Goal: Task Accomplishment & Management: Manage account settings

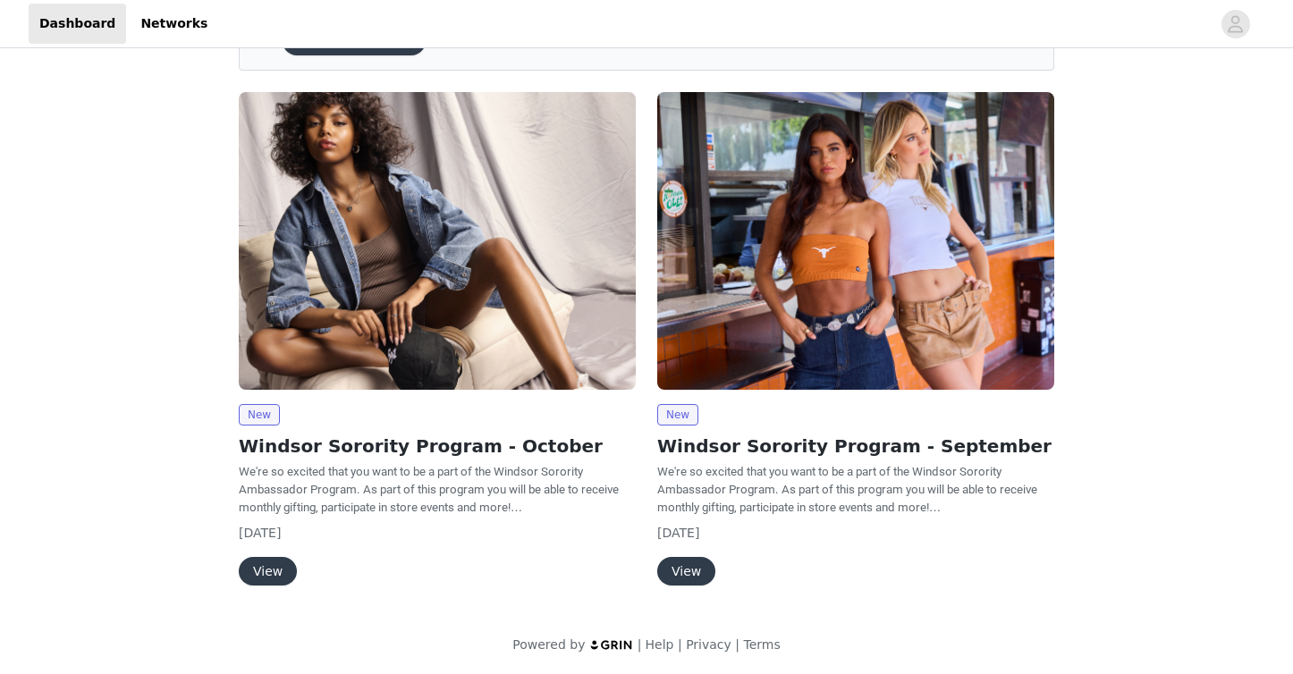
scroll to position [107, 0]
click at [265, 569] on button "View" at bounding box center [268, 572] width 58 height 29
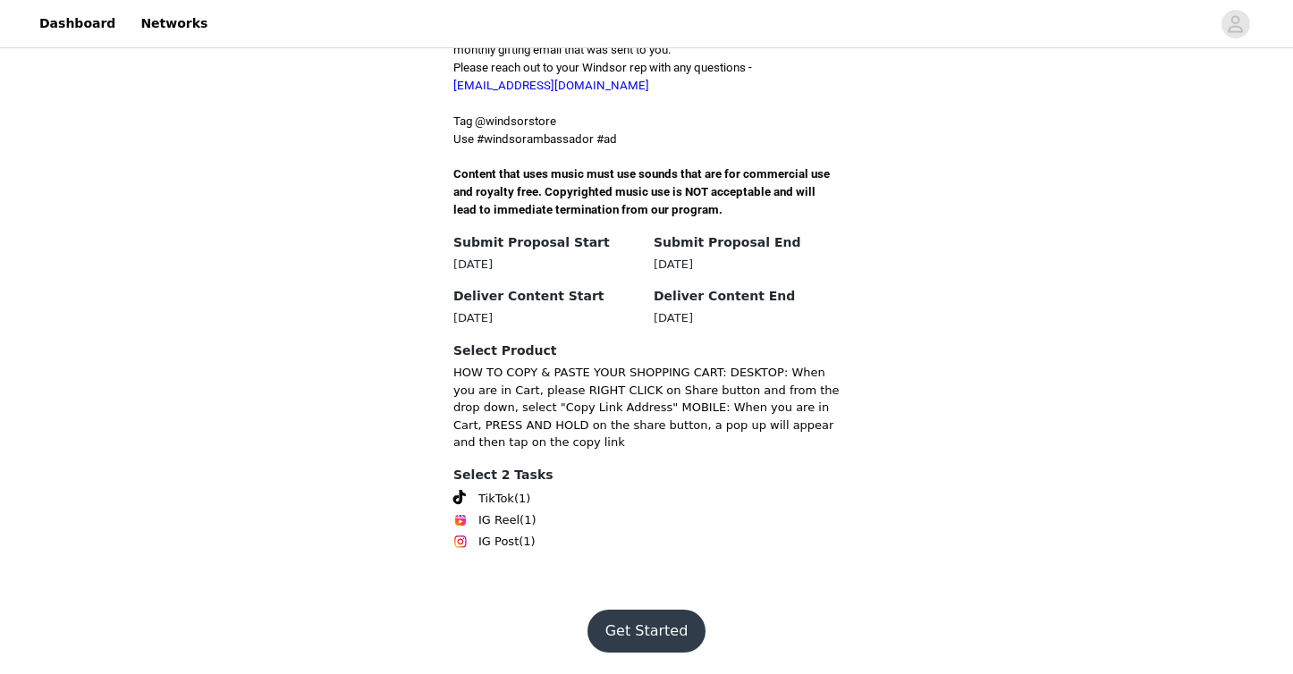
scroll to position [685, 0]
click at [639, 630] on button "Get Started" at bounding box center [647, 631] width 119 height 43
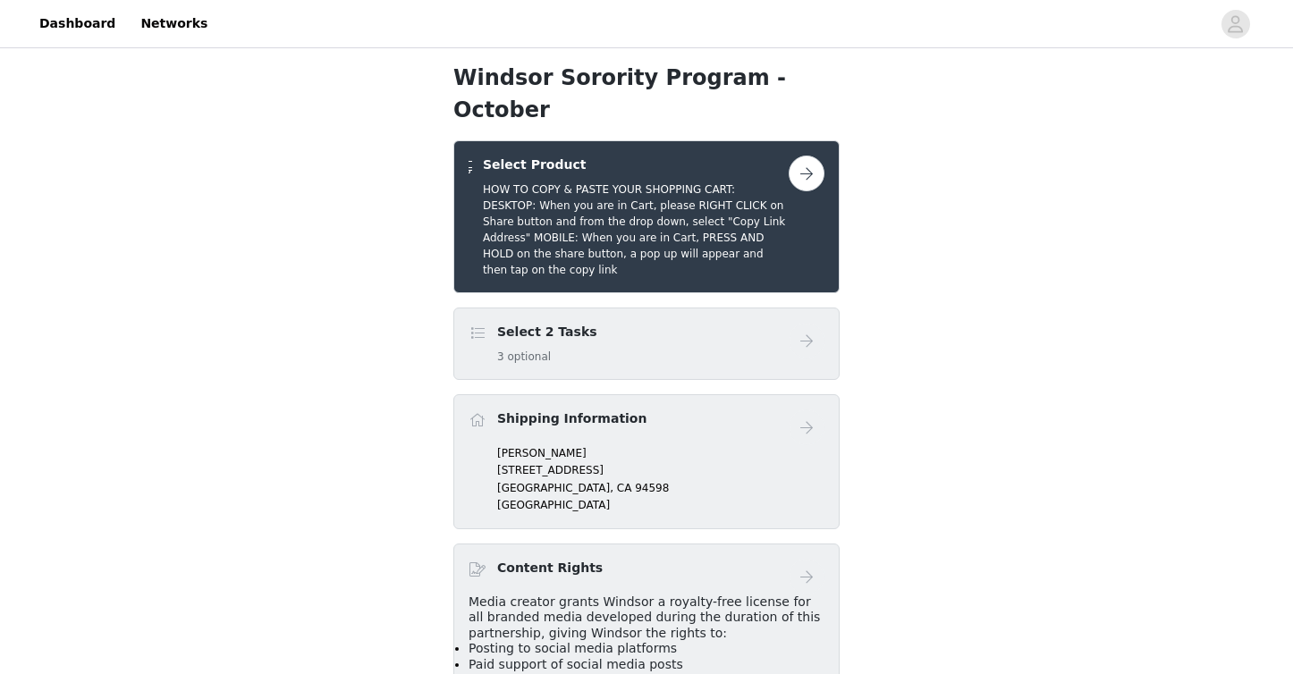
scroll to position [281, 0]
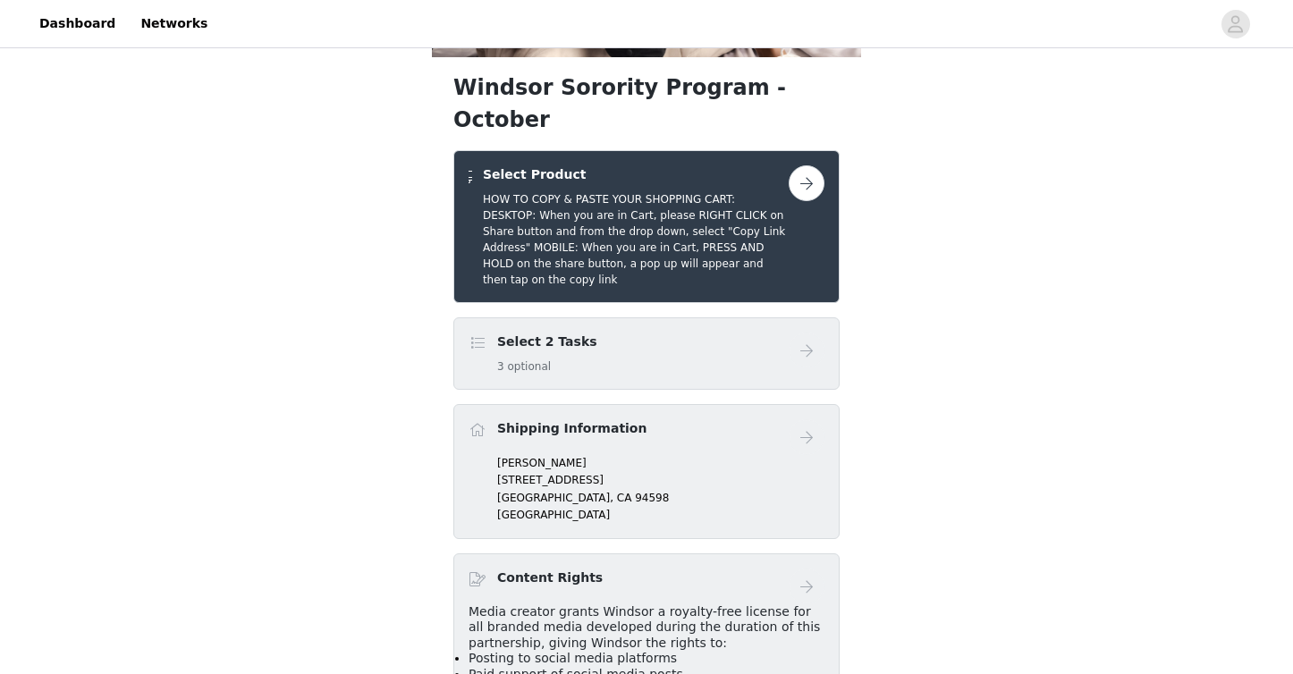
click at [805, 201] on button "button" at bounding box center [807, 183] width 36 height 36
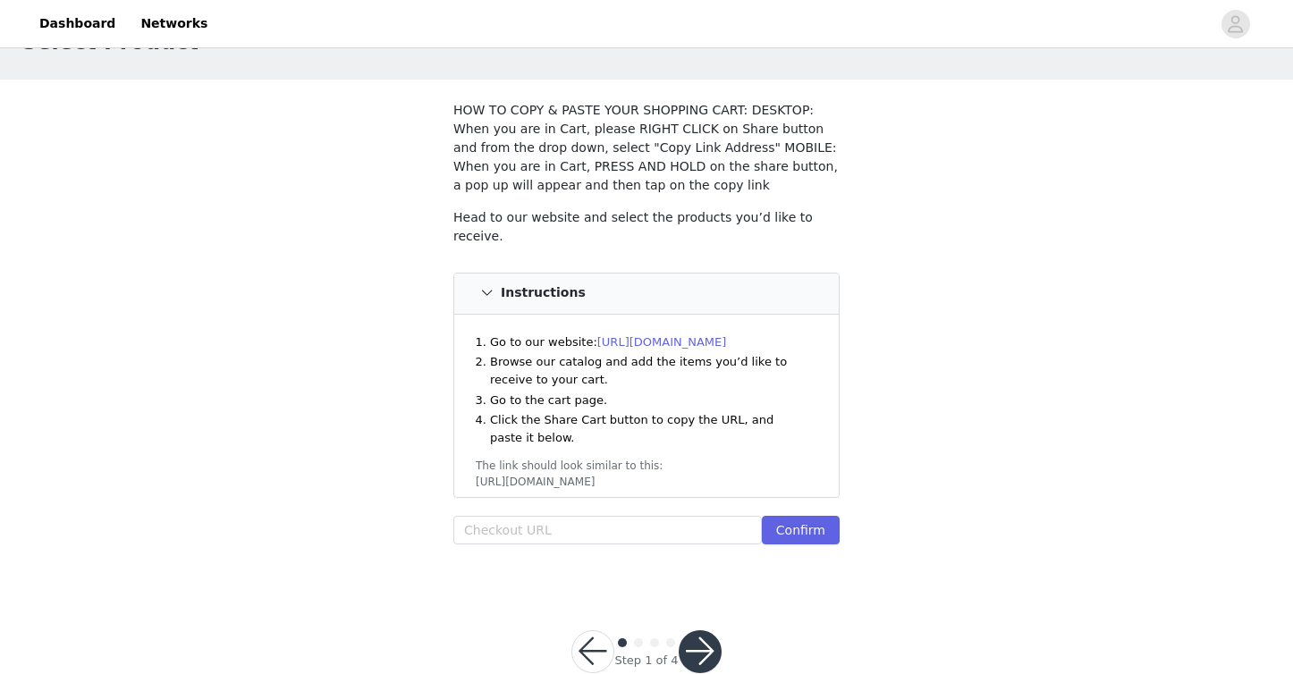
scroll to position [66, 0]
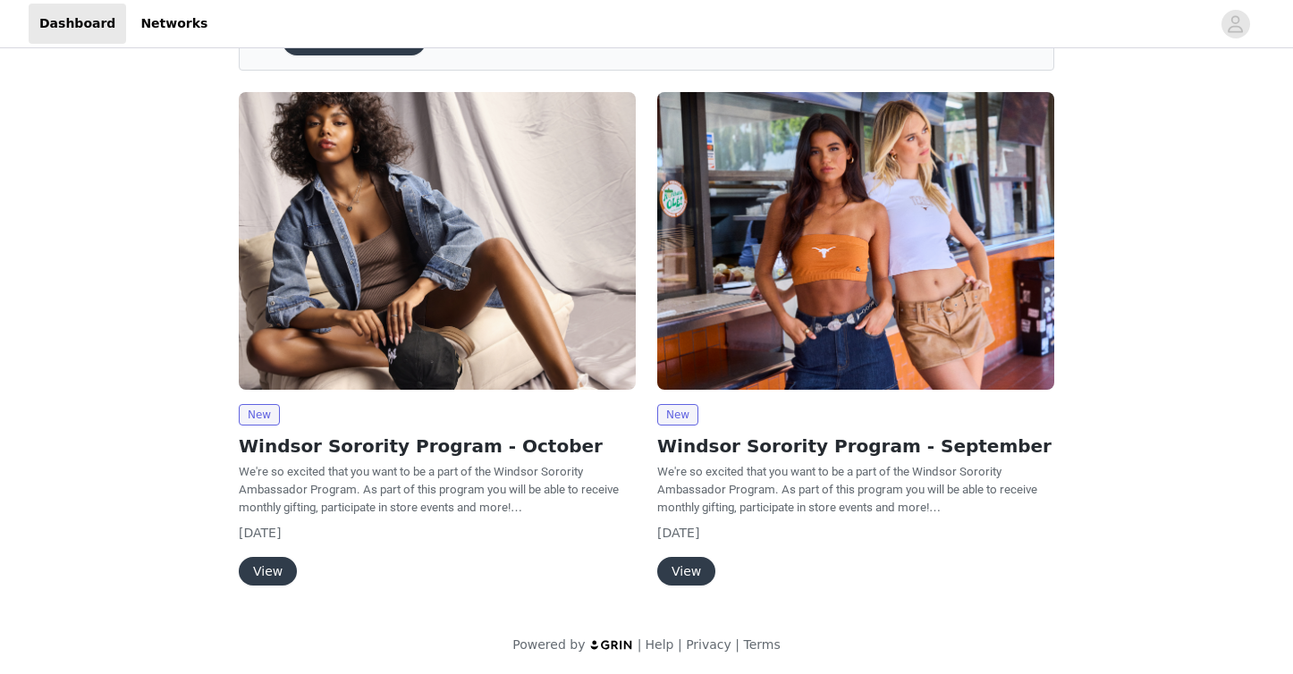
scroll to position [107, 0]
click at [275, 571] on button "View" at bounding box center [268, 572] width 58 height 29
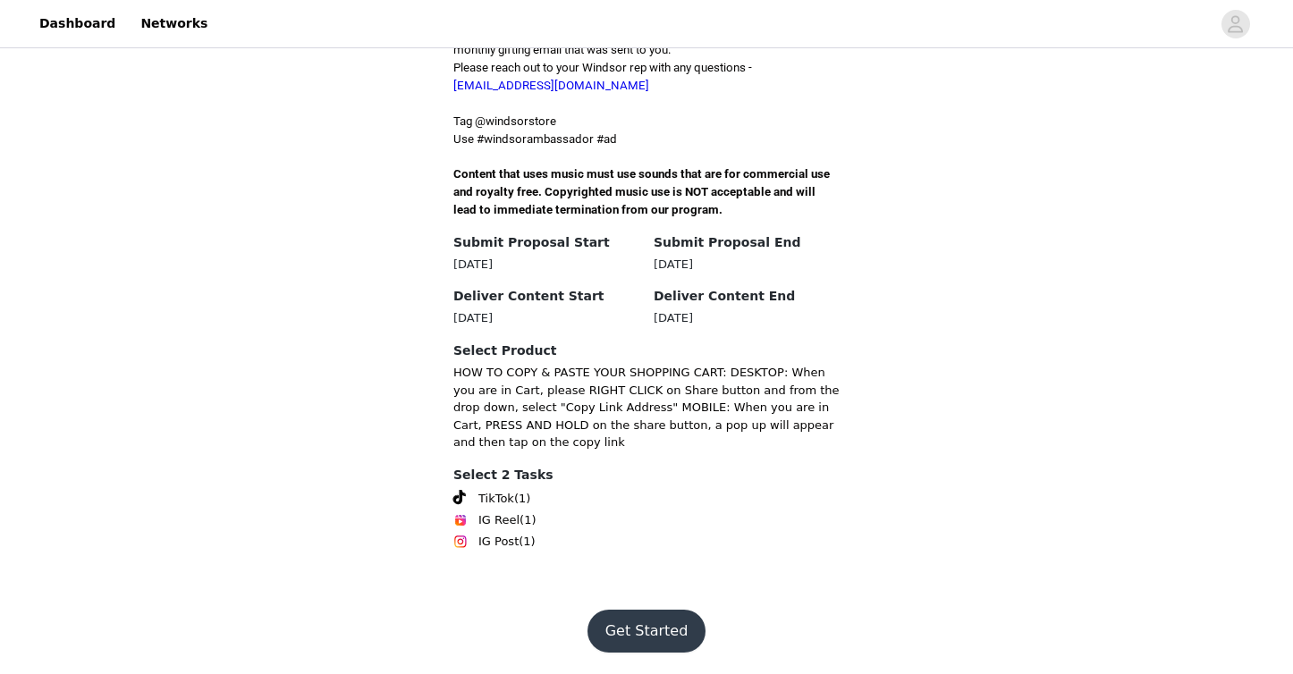
scroll to position [685, 0]
click at [645, 621] on button "Get Started" at bounding box center [647, 631] width 119 height 43
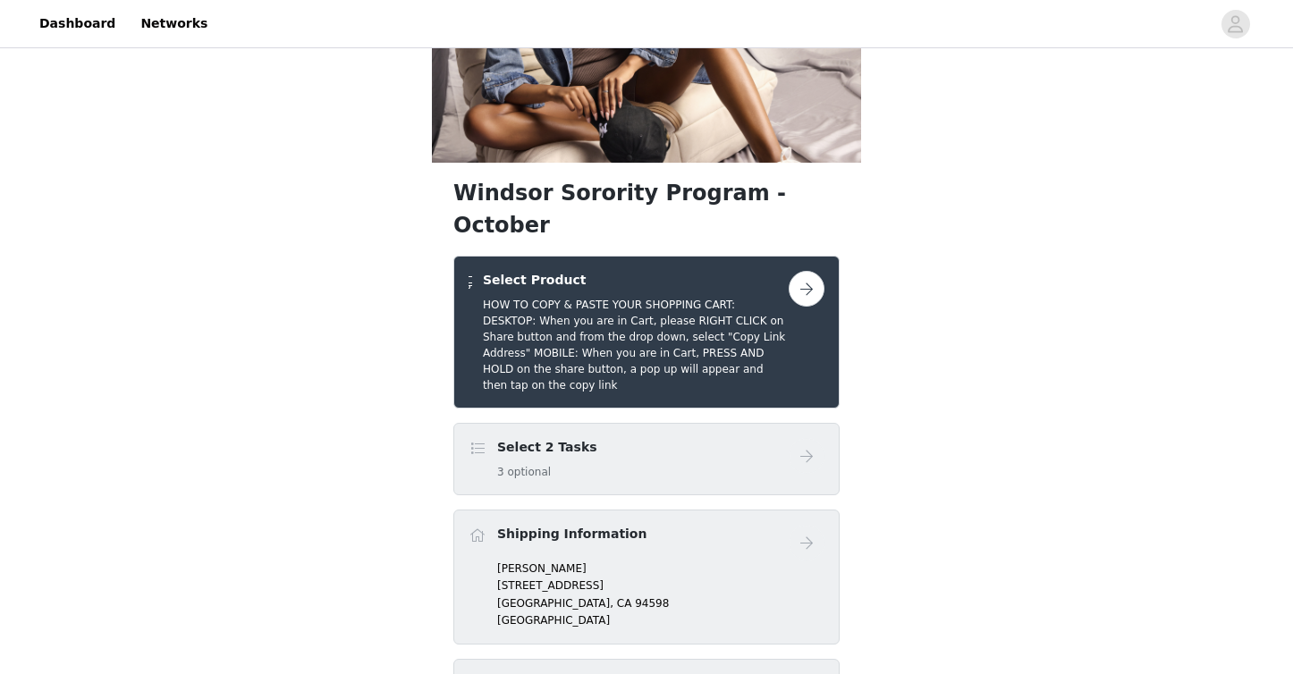
scroll to position [377, 0]
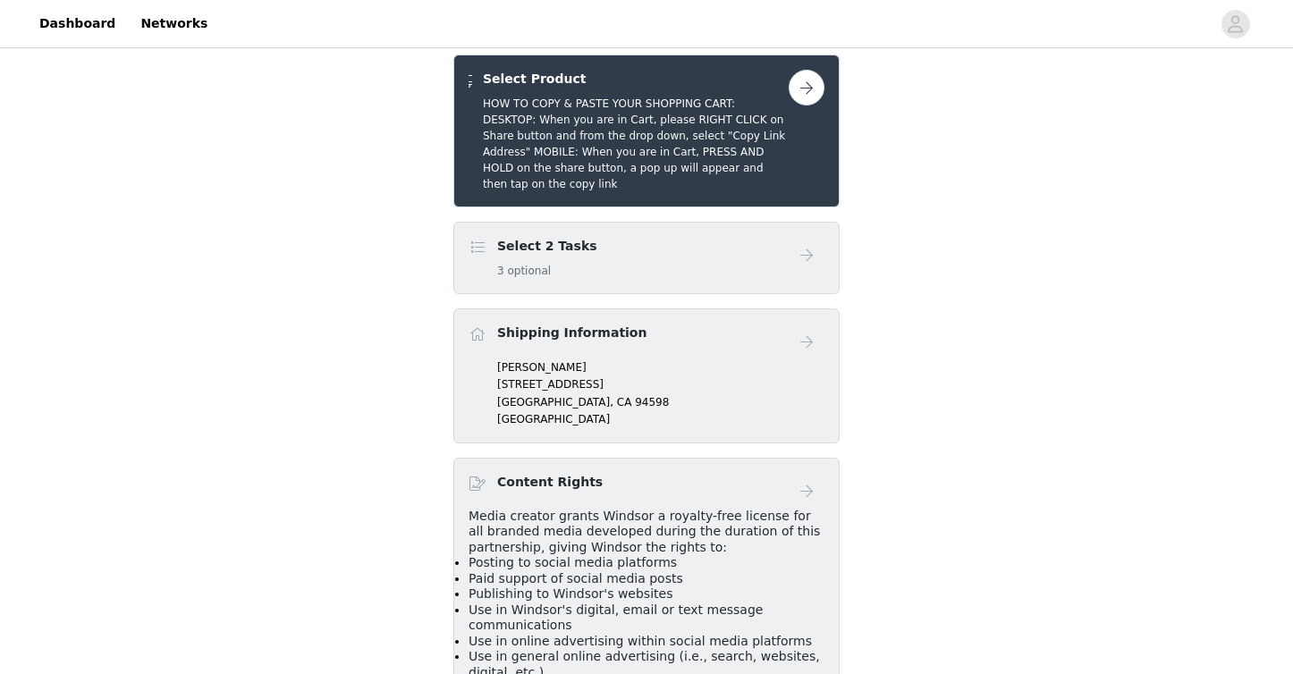
click at [749, 350] on div "Shipping Information" at bounding box center [629, 337] width 320 height 26
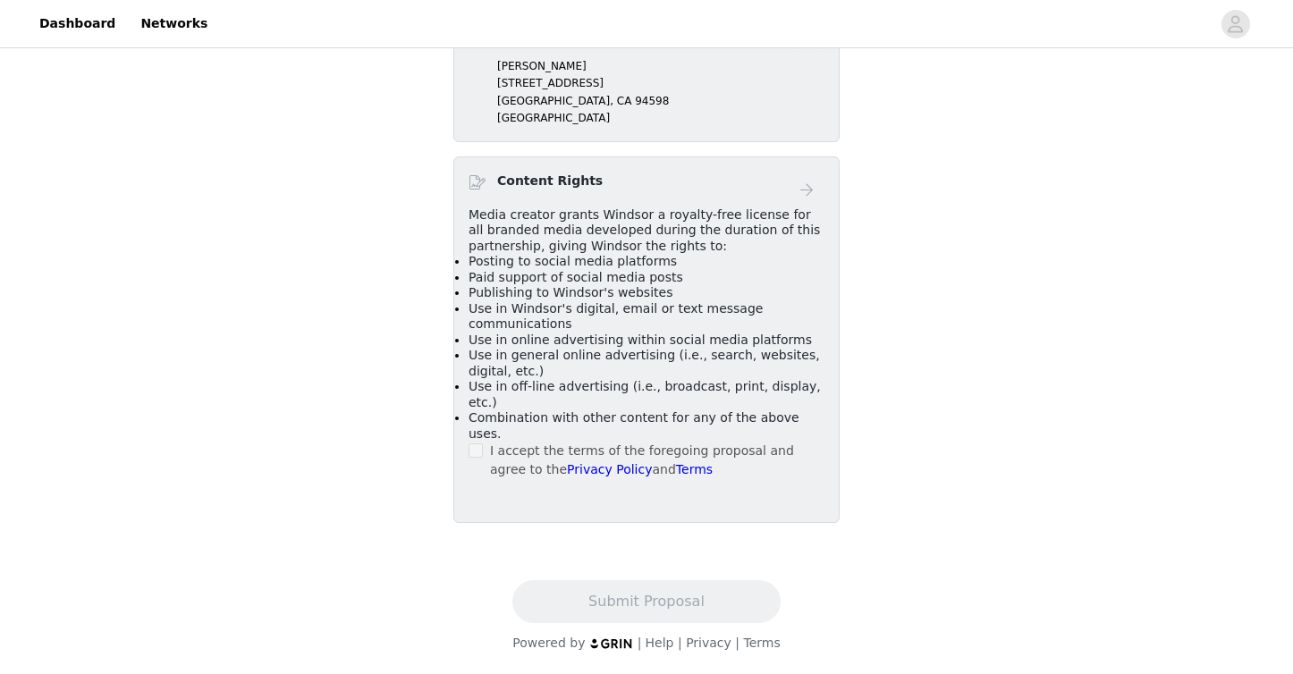
scroll to position [754, 0]
click at [485, 456] on div "I accept the terms of the foregoing proposal and agree to the Privacy Policy an…" at bounding box center [647, 461] width 356 height 38
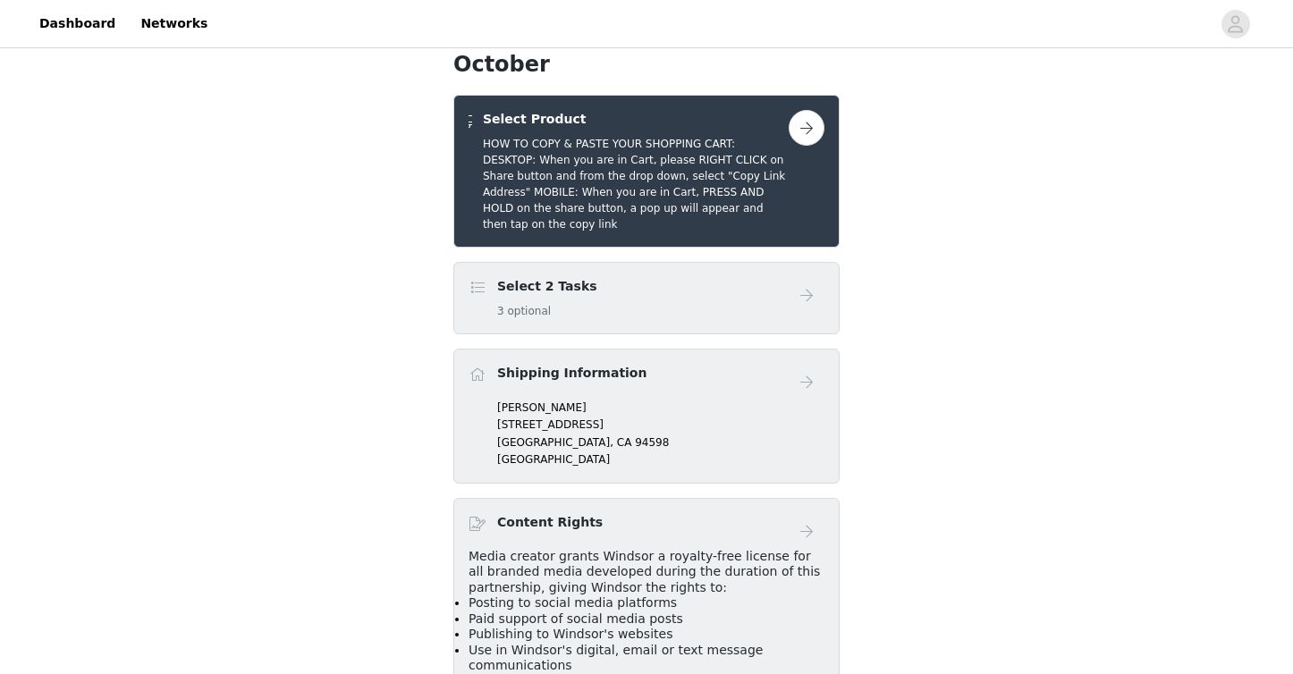
scroll to position [258, 0]
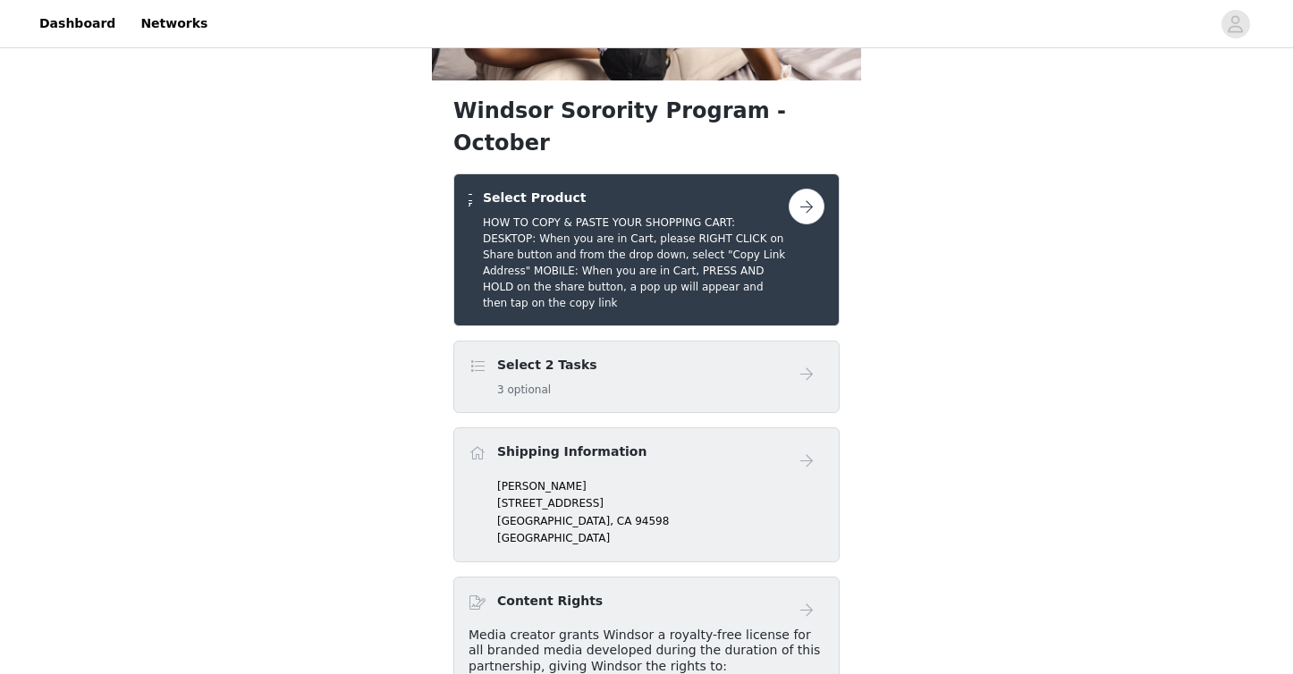
click at [800, 224] on button "button" at bounding box center [807, 207] width 36 height 36
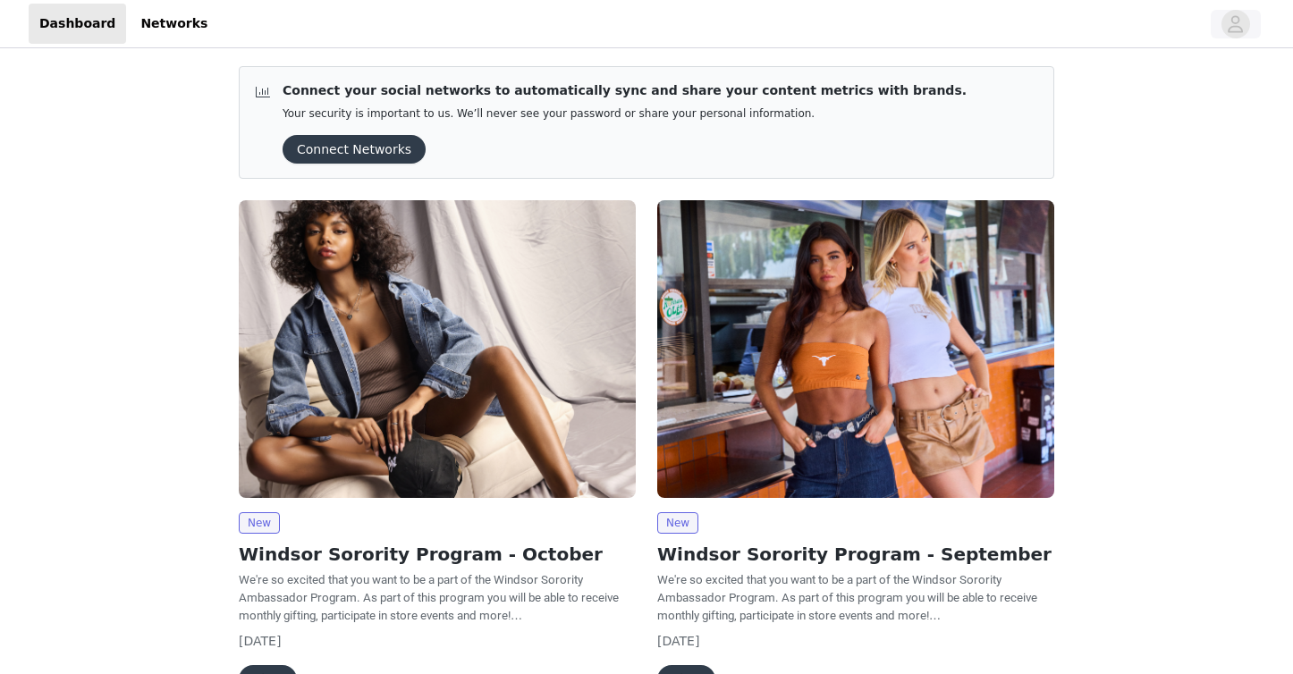
click at [1233, 24] on icon "avatar" at bounding box center [1235, 24] width 17 height 29
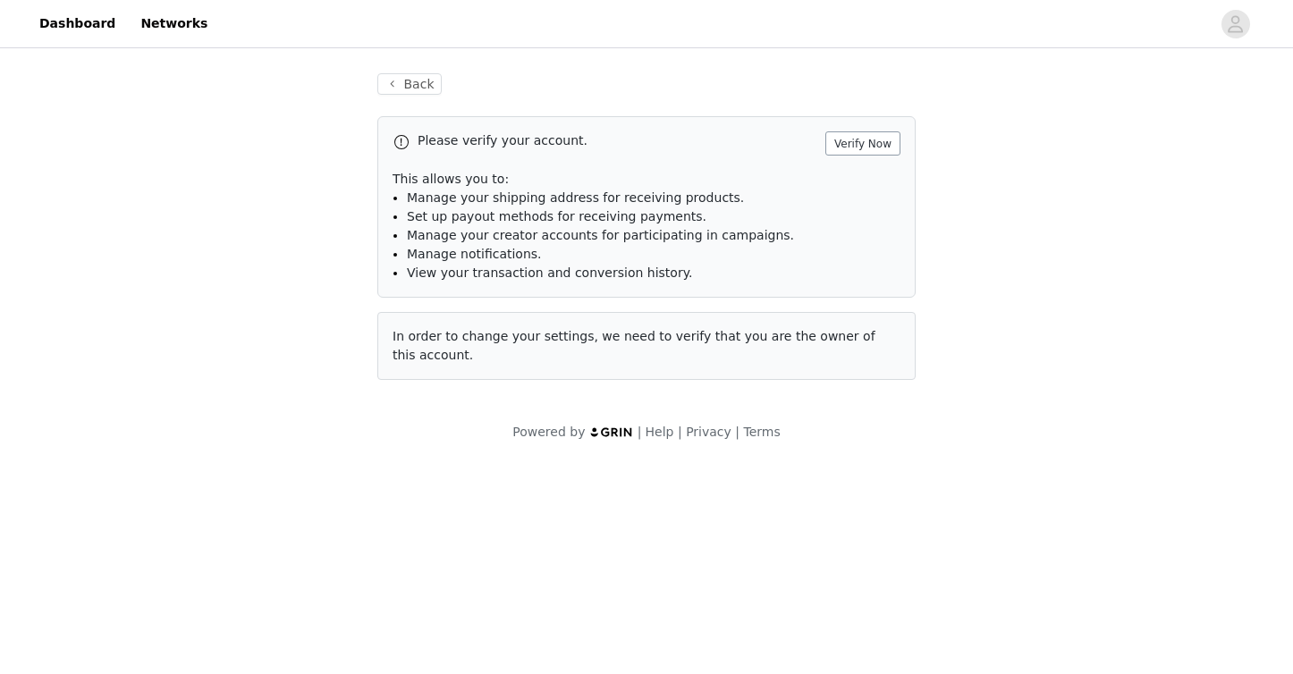
click at [863, 138] on button "Verify Now" at bounding box center [862, 143] width 75 height 24
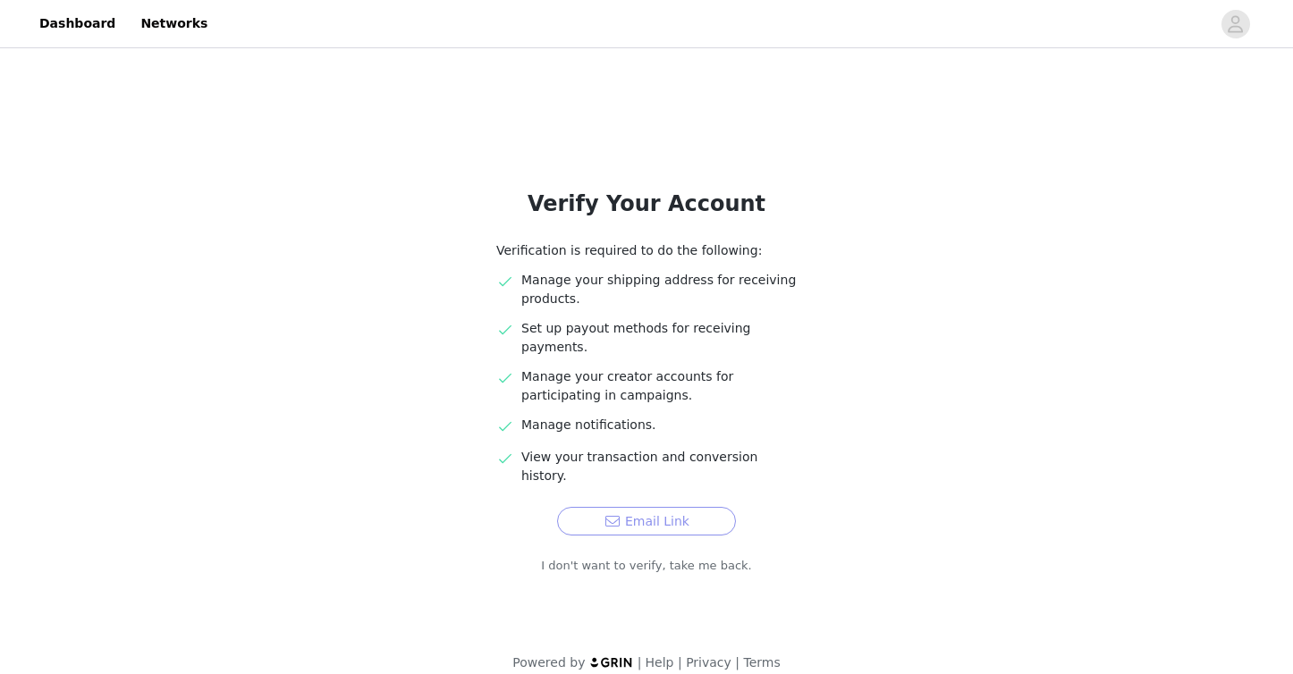
click at [573, 507] on button "Email Link" at bounding box center [646, 521] width 179 height 29
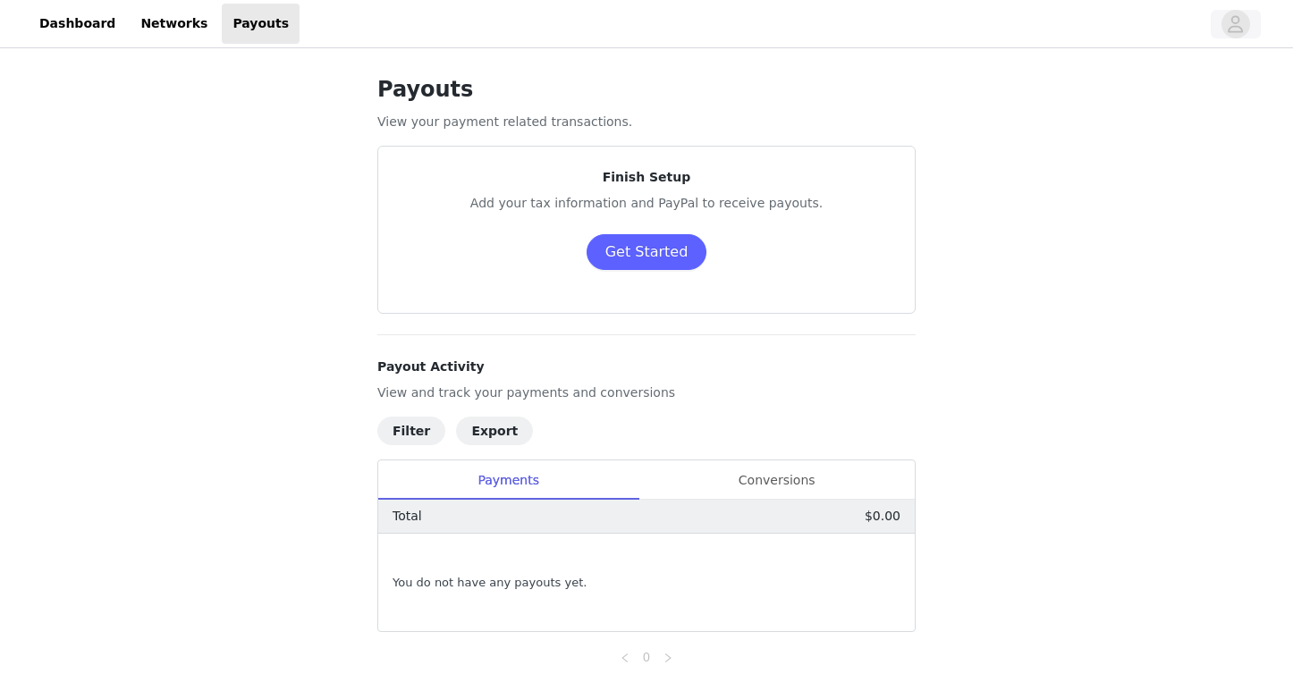
click at [1222, 24] on span "button" at bounding box center [1236, 24] width 29 height 29
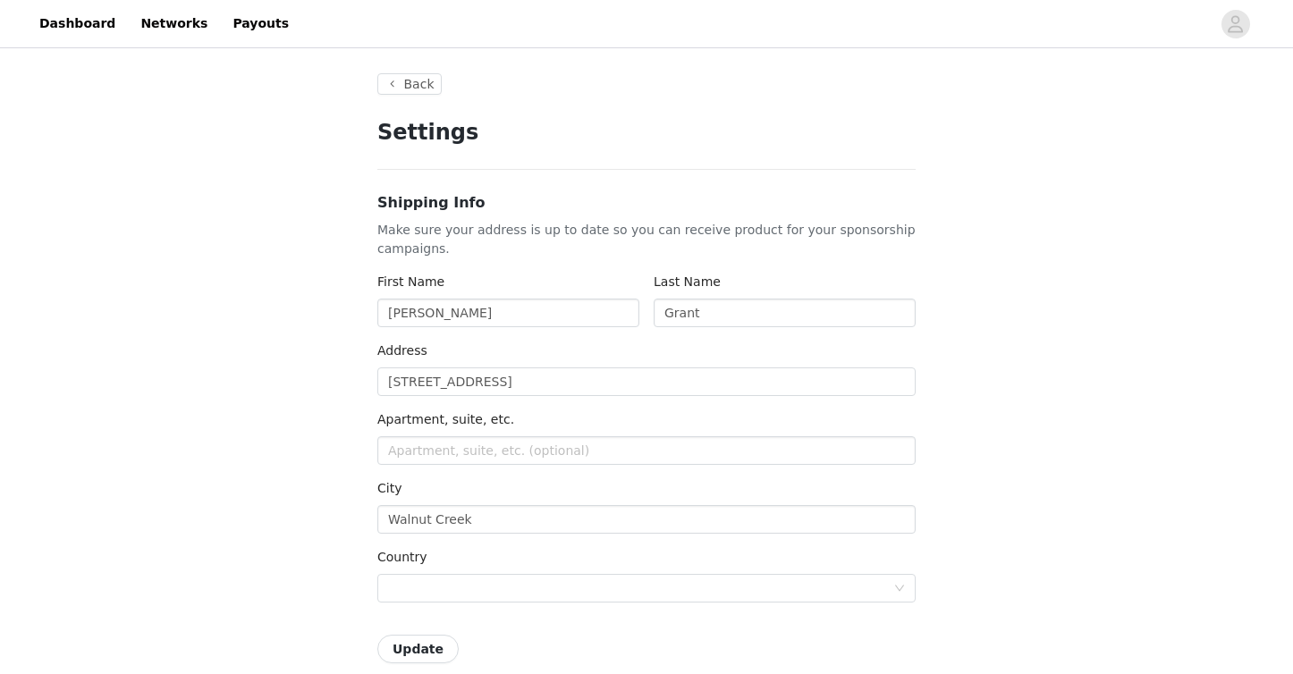
type input "+1 ([GEOGRAPHIC_DATA])"
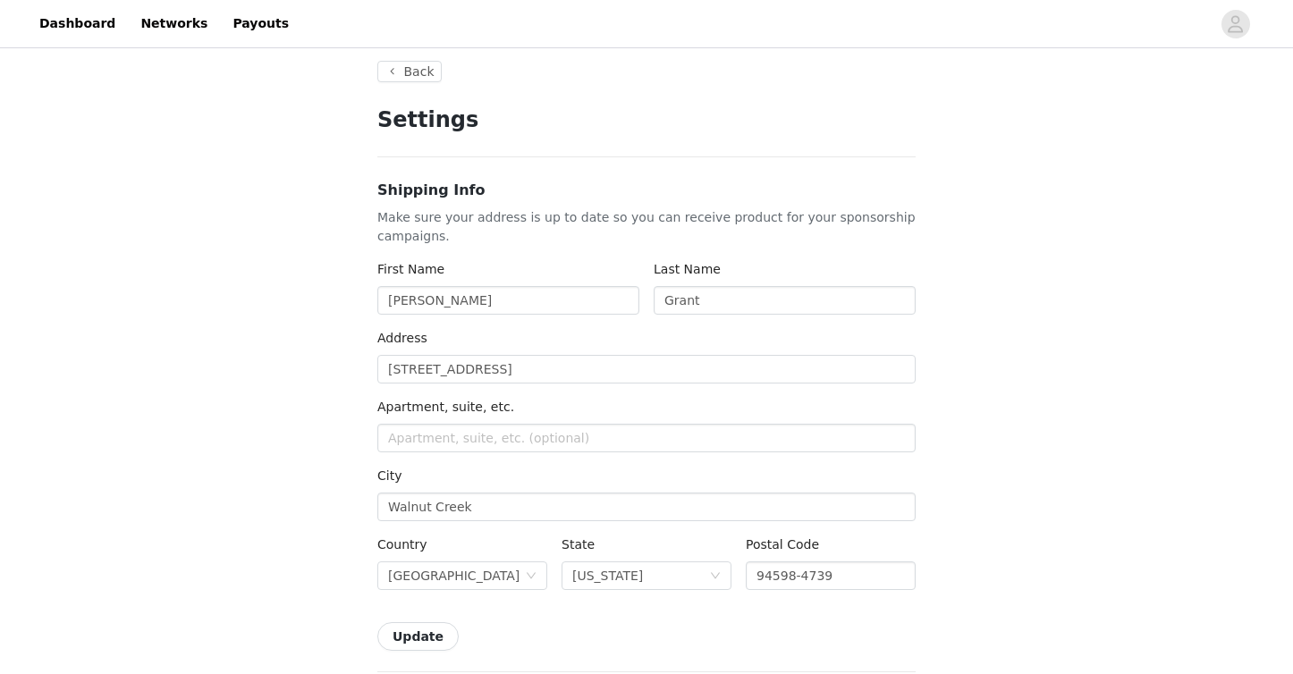
scroll to position [13, 0]
click at [551, 370] on input "1020 Hacienda Dr" at bounding box center [646, 368] width 538 height 29
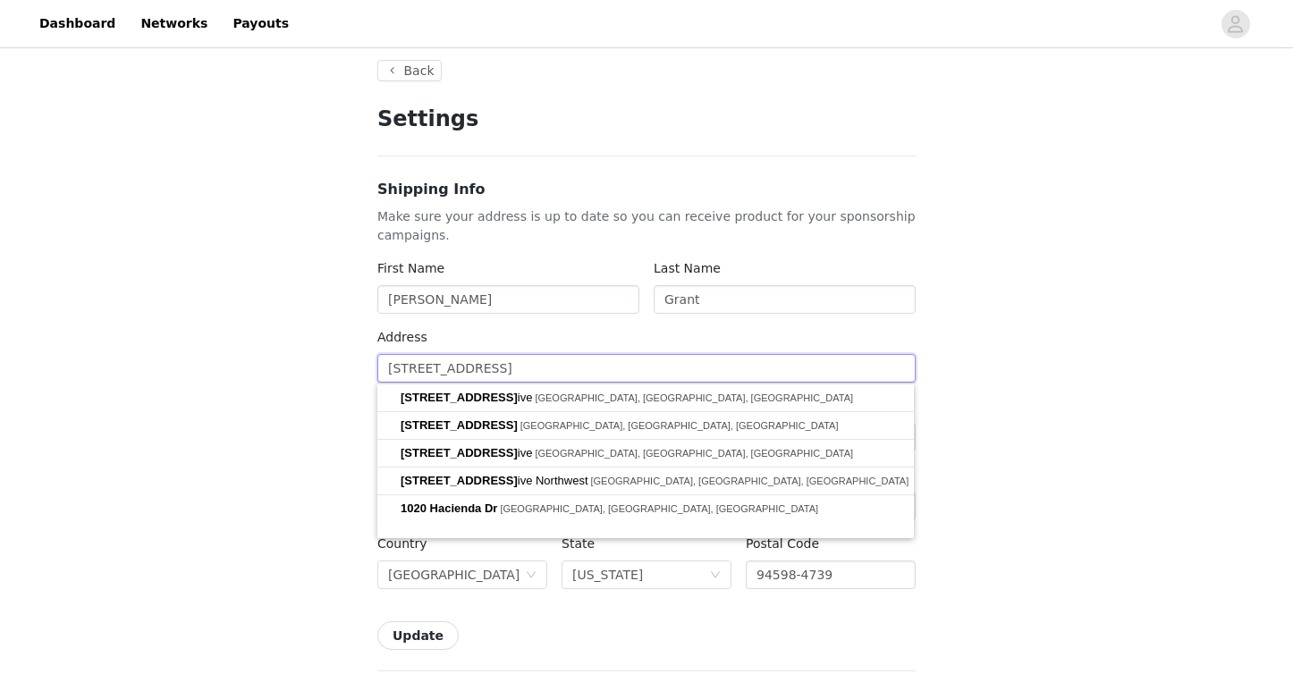
type input "9"
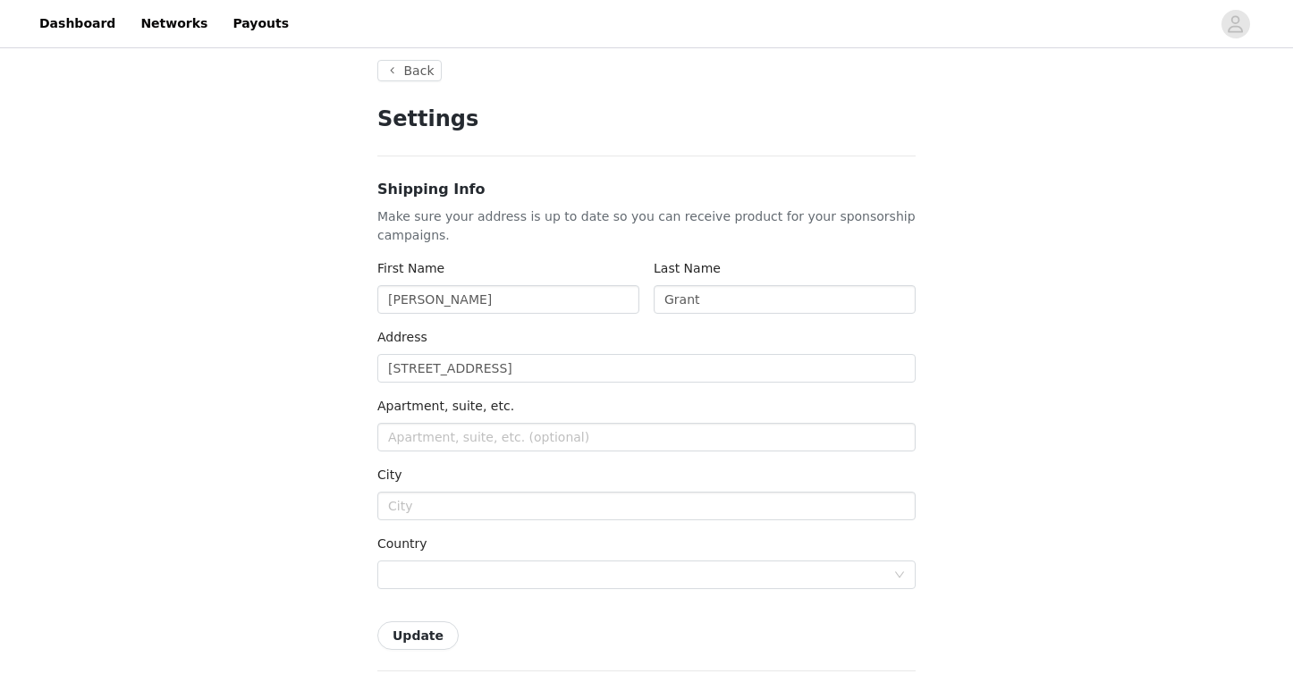
type input "947 N Park Ave"
type input "Tucson"
type input "416"
click at [415, 633] on button "Update" at bounding box center [417, 636] width 81 height 29
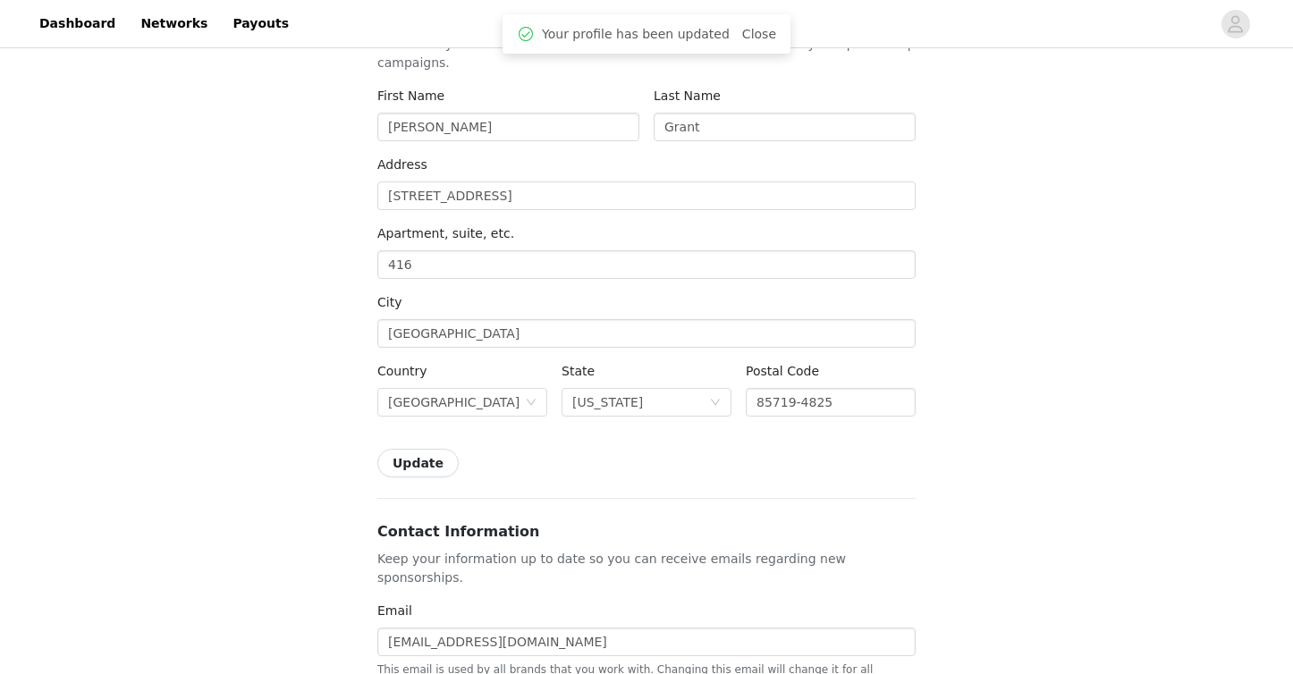
scroll to position [207, 0]
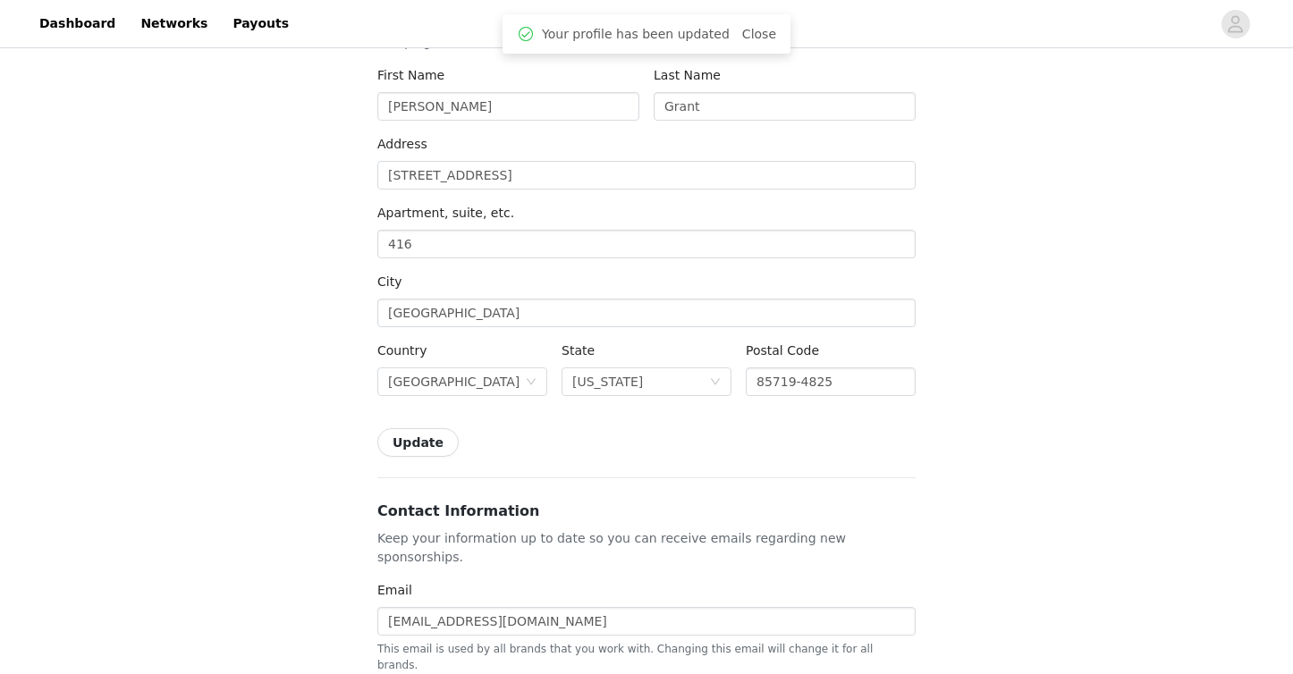
click at [419, 444] on button "Update" at bounding box center [417, 442] width 81 height 29
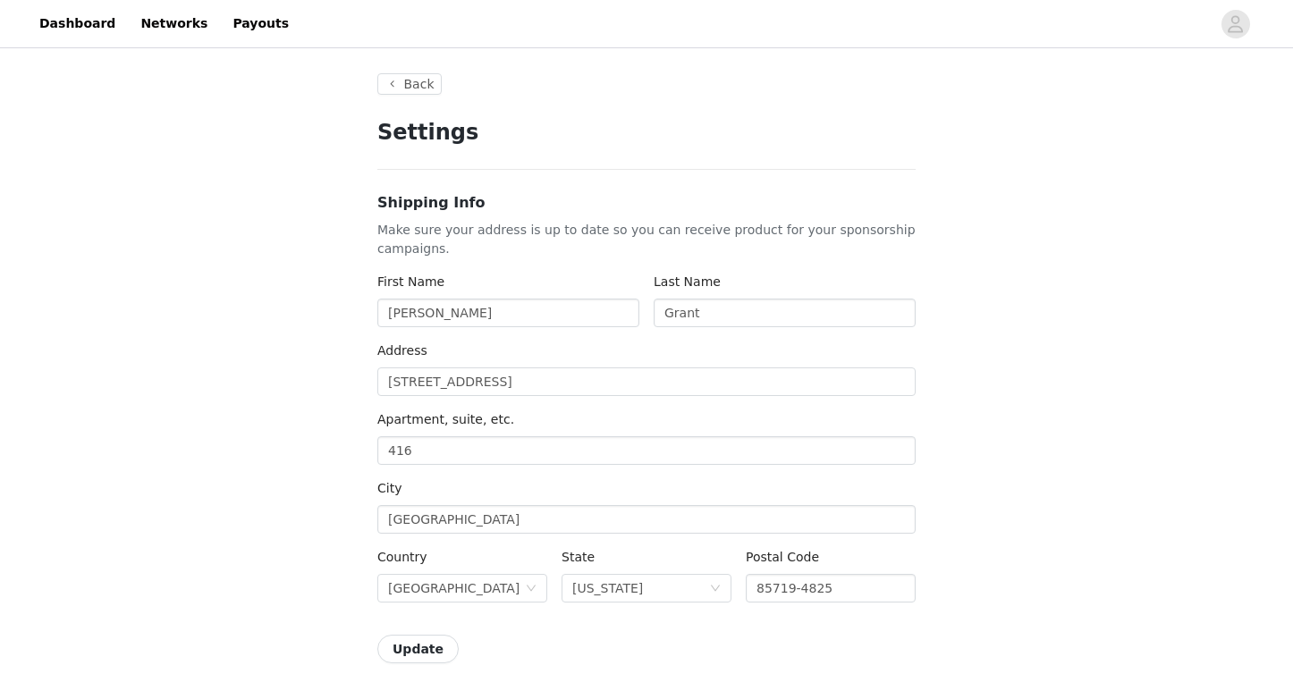
scroll to position [0, 0]
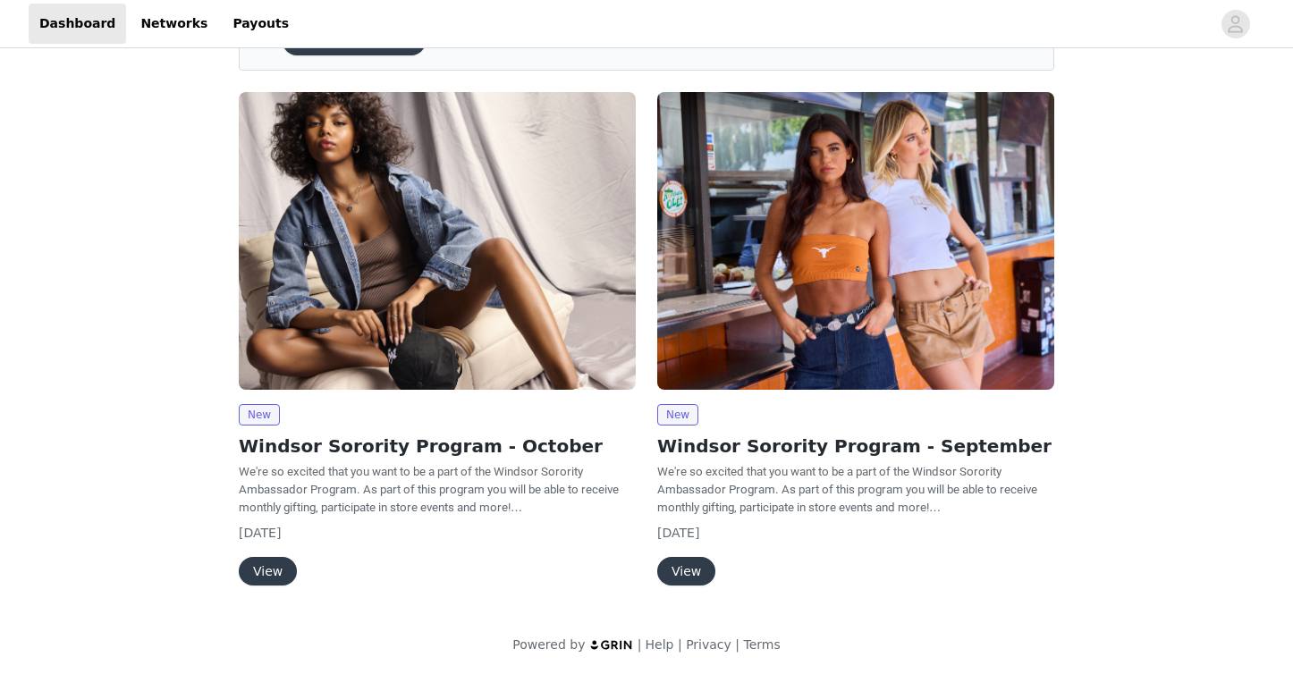
scroll to position [107, 0]
click at [262, 563] on button "View" at bounding box center [268, 572] width 58 height 29
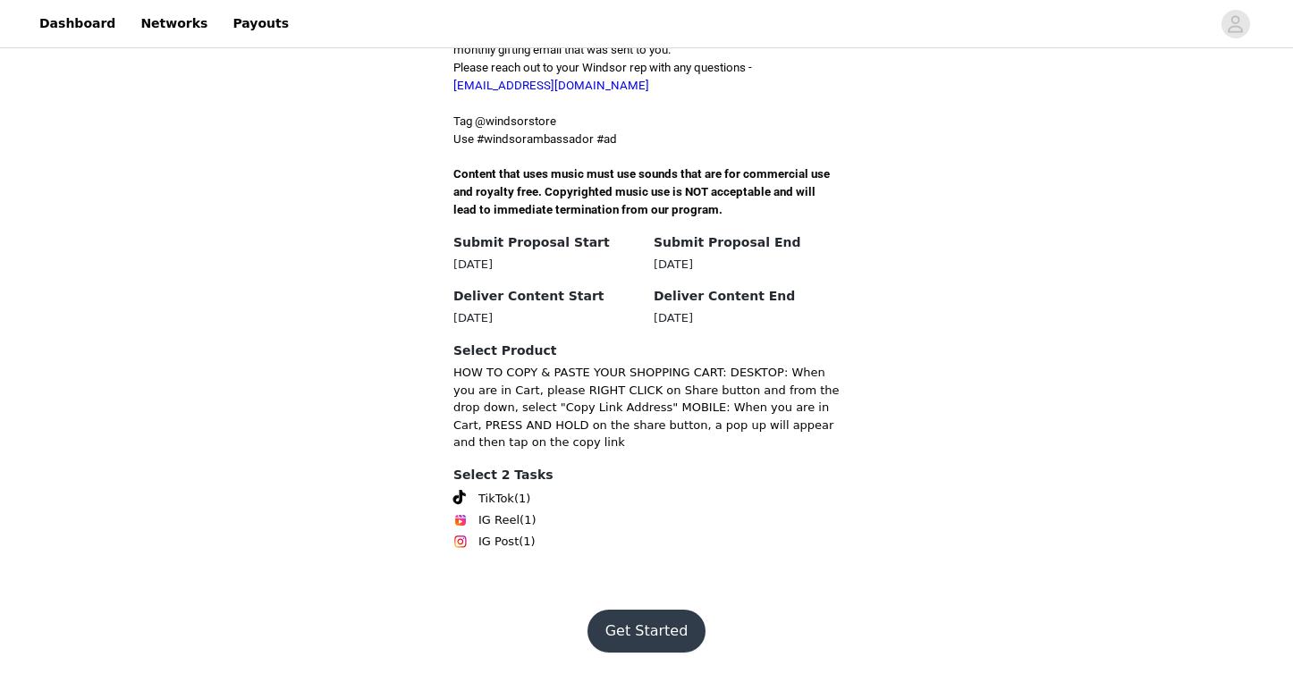
scroll to position [685, 0]
click at [630, 626] on button "Get Started" at bounding box center [647, 631] width 119 height 43
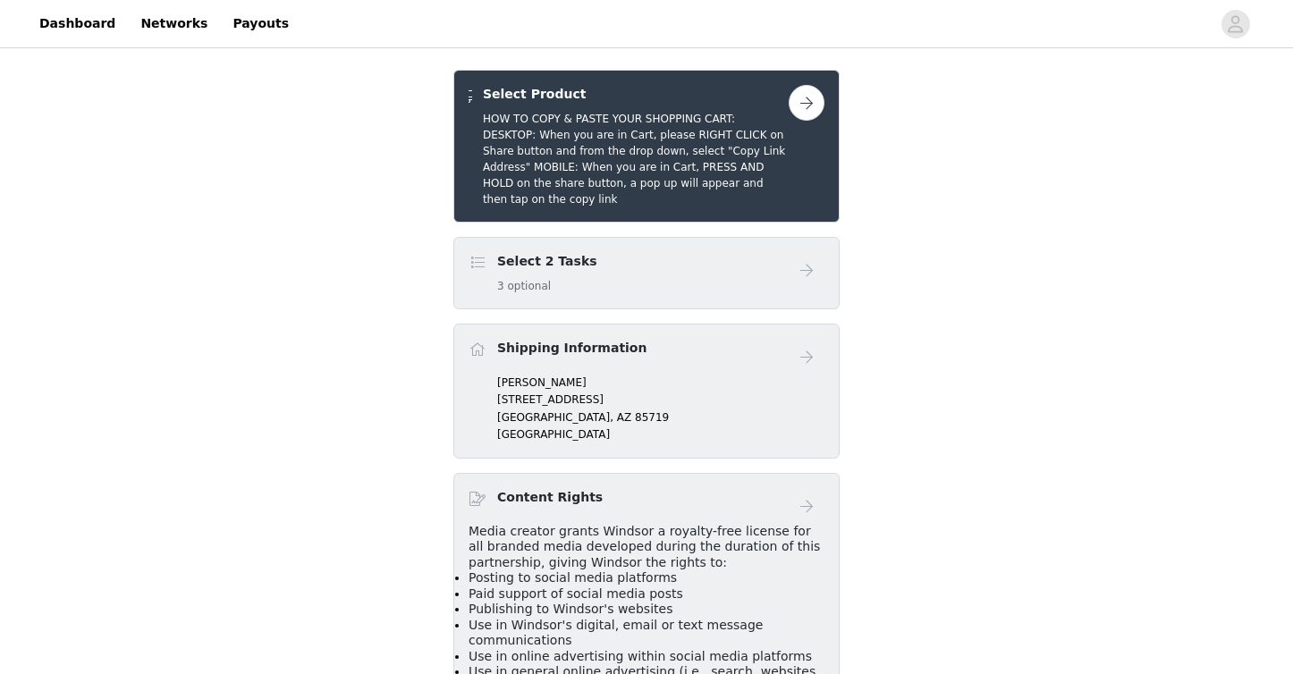
scroll to position [362, 0]
click at [569, 293] on h5 "3 optional" at bounding box center [547, 285] width 100 height 16
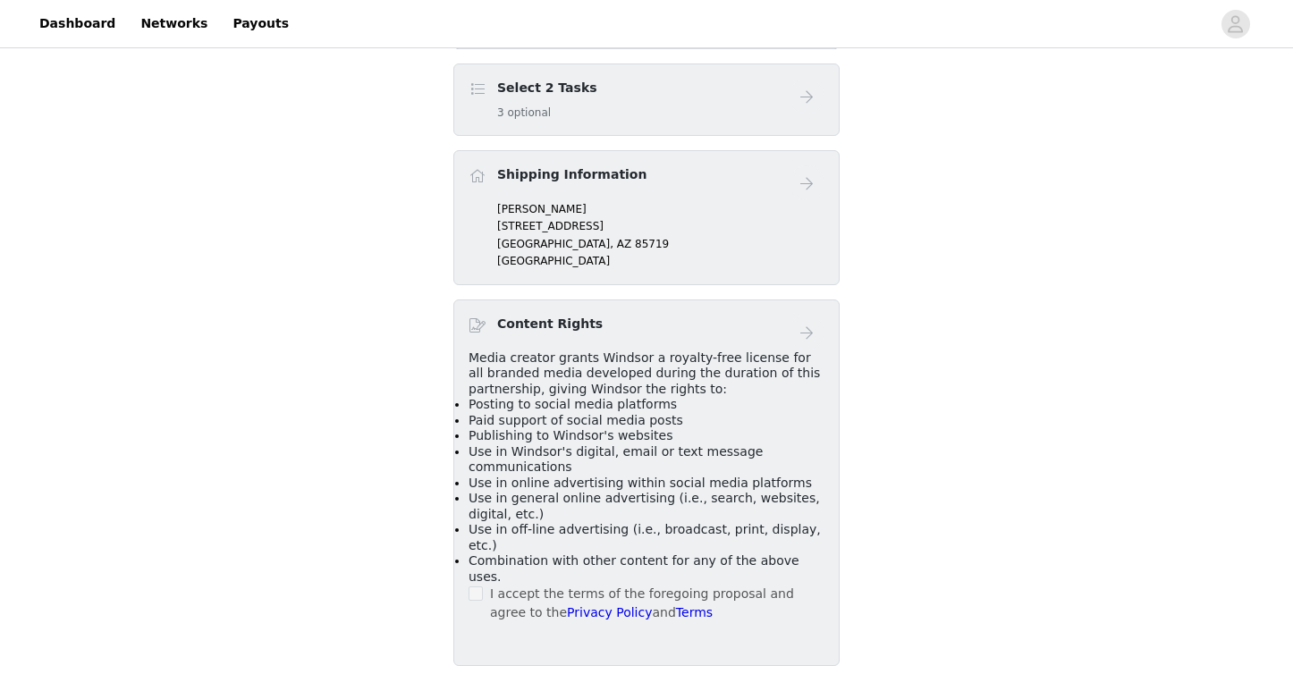
scroll to position [199, 0]
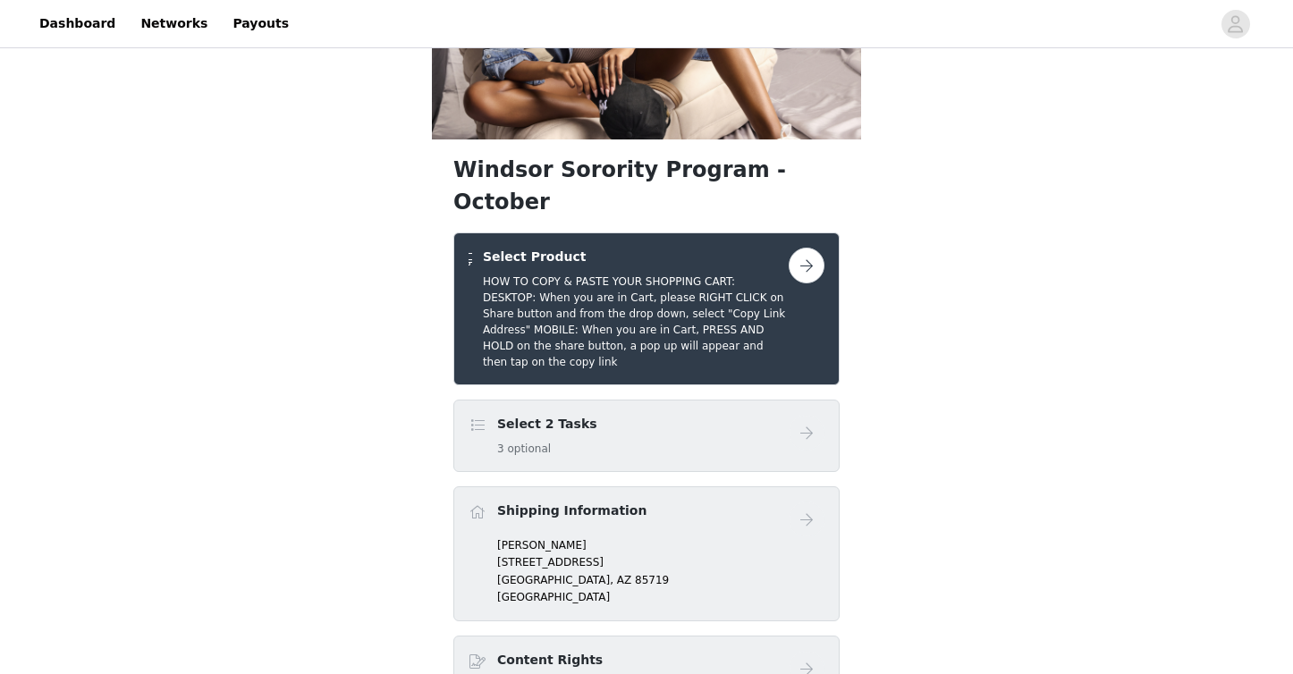
click at [799, 283] on button "button" at bounding box center [807, 266] width 36 height 36
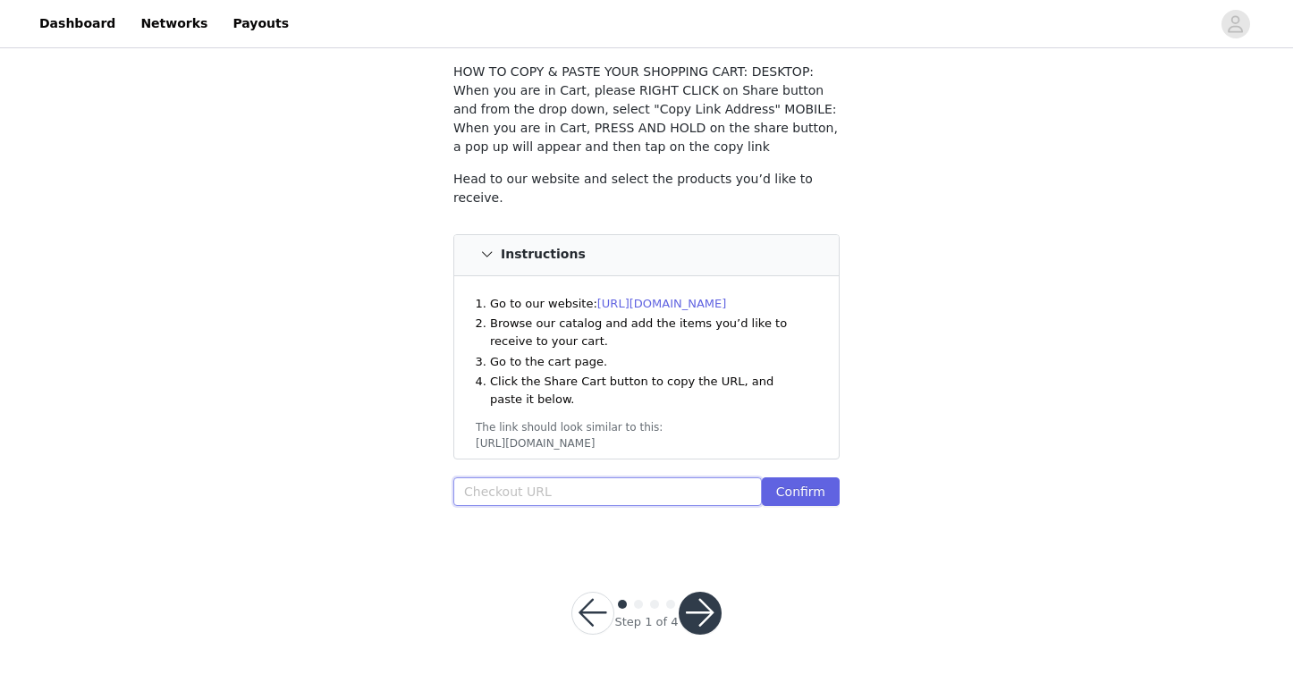
click at [620, 497] on input "text" at bounding box center [607, 492] width 309 height 29
